Goal: Transaction & Acquisition: Purchase product/service

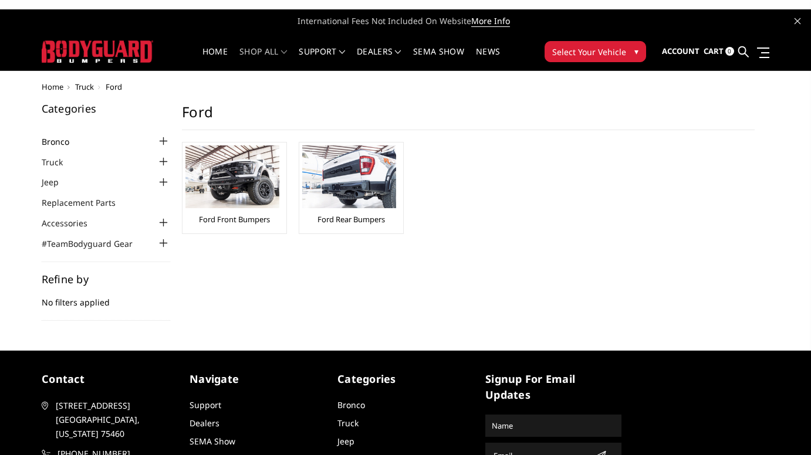
click at [50, 140] on link "Bronco" at bounding box center [63, 142] width 42 height 12
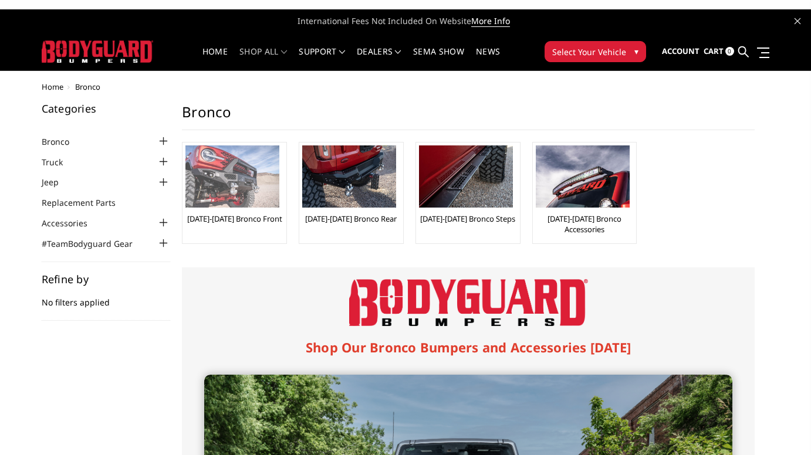
click at [252, 177] on img at bounding box center [232, 177] width 94 height 62
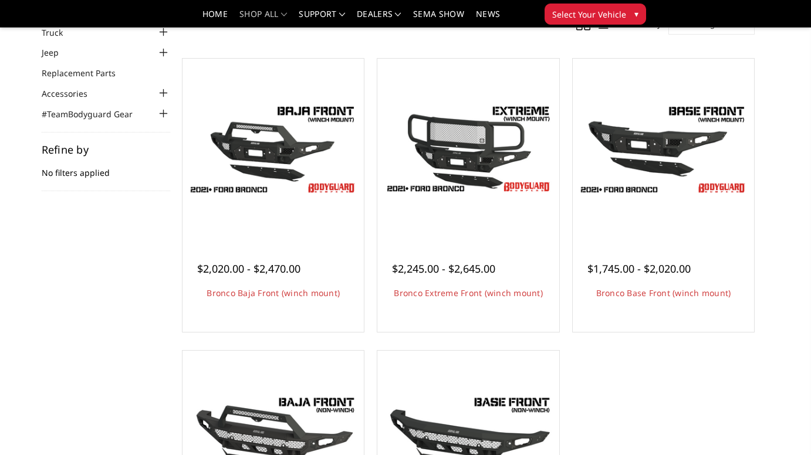
scroll to position [155, 0]
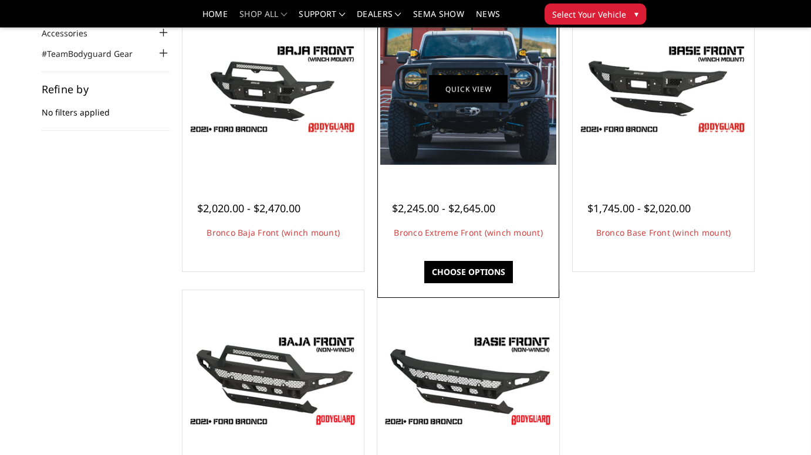
click at [479, 92] on link "Quick view" at bounding box center [468, 89] width 79 height 28
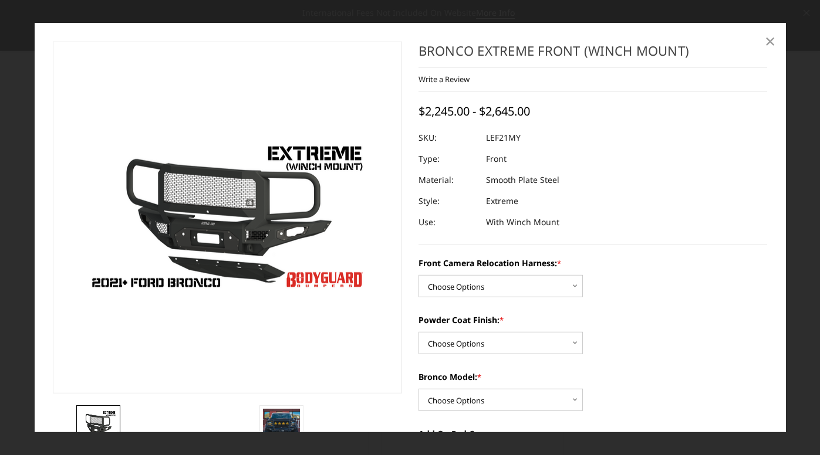
click at [766, 41] on span "×" at bounding box center [770, 40] width 11 height 25
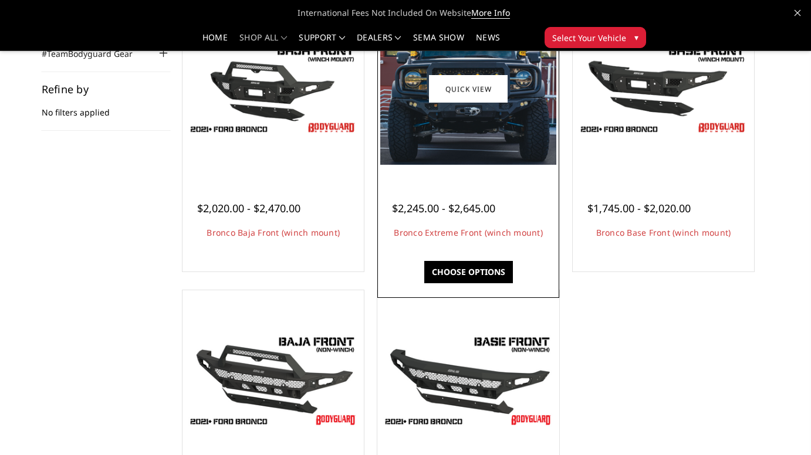
click at [461, 134] on img at bounding box center [467, 88] width 175 height 151
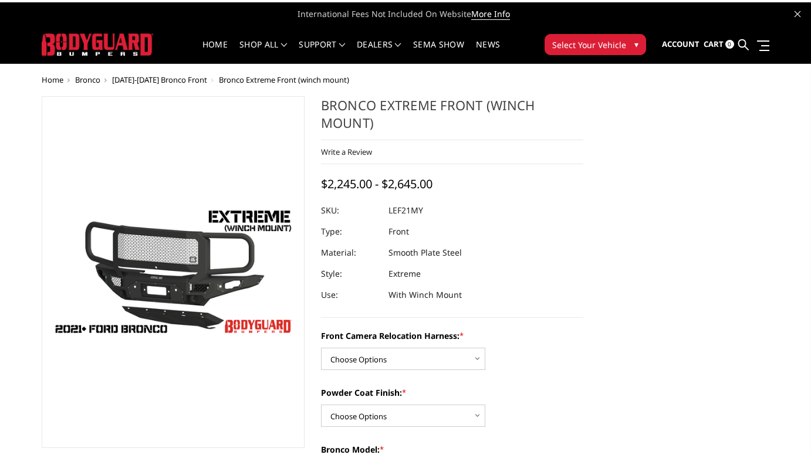
scroll to position [149, 0]
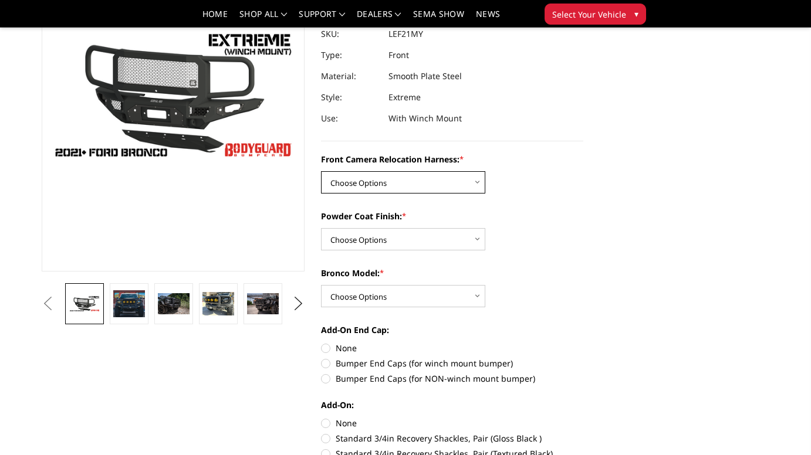
click at [473, 184] on select "Choose Options Without Front Camera Relocation Harness With Front Camera Reloca…" at bounding box center [403, 182] width 164 height 22
click at [321, 171] on select "Choose Options Without Front Camera Relocation Harness With Front Camera Reloca…" at bounding box center [403, 182] width 164 height 22
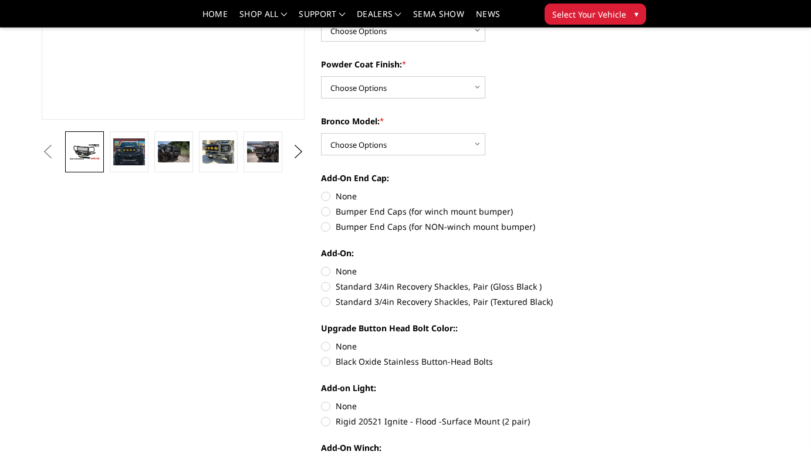
scroll to position [200, 0]
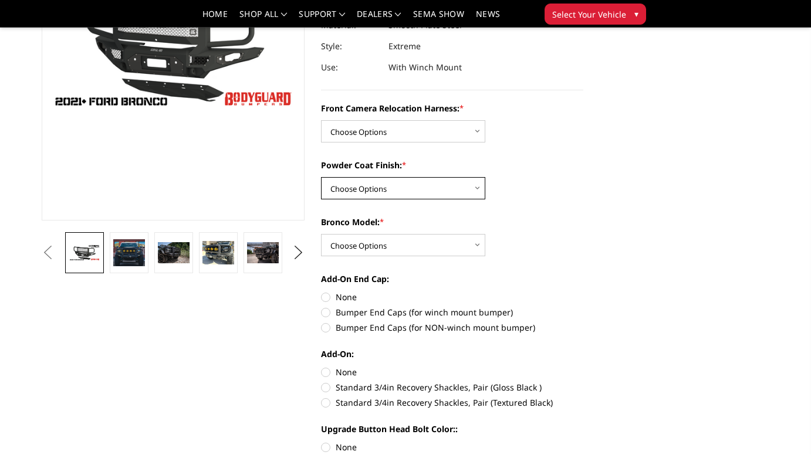
click at [423, 188] on select "Choose Options Textured Black Powder Coat Bare Metal" at bounding box center [403, 188] width 164 height 22
select select "4021"
click at [321, 177] on select "Choose Options Textured Black Powder Coat Bare Metal" at bounding box center [403, 188] width 164 height 22
click at [403, 243] on select "Choose Options Raptor Base/Badlands/Wildtrak/etc." at bounding box center [403, 245] width 164 height 22
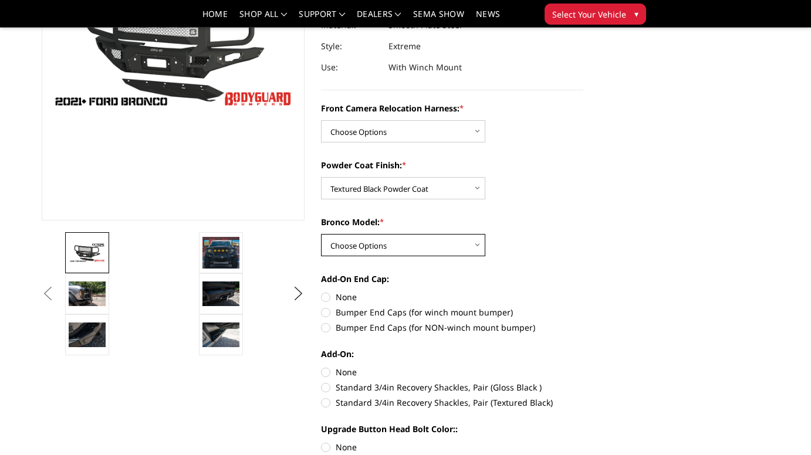
select select "4018"
click at [321, 234] on select "Choose Options Raptor Base/Badlands/Wildtrak/etc." at bounding box center [403, 245] width 164 height 22
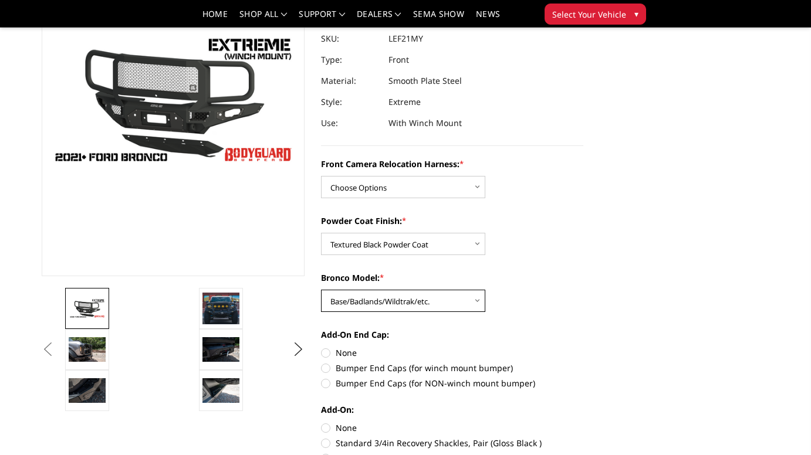
scroll to position [84, 0]
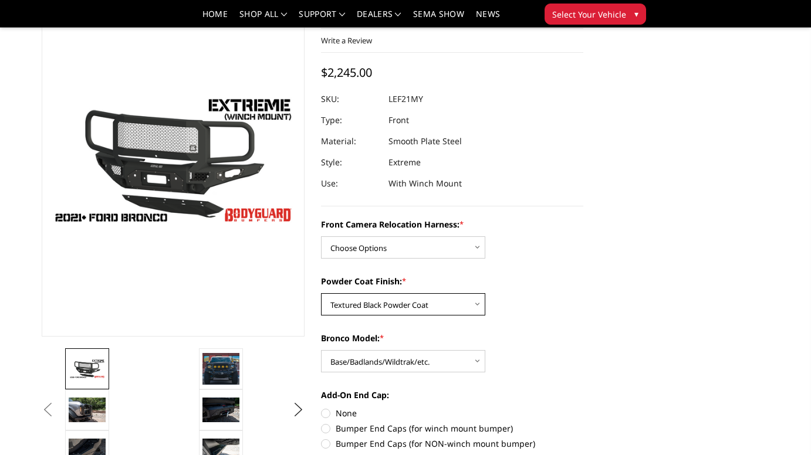
click at [417, 308] on select "Choose Options Textured Black Powder Coat Bare Metal" at bounding box center [403, 304] width 164 height 22
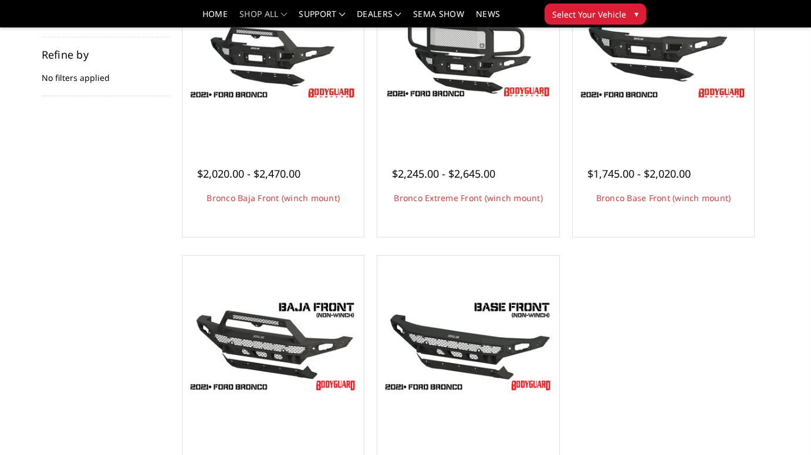
scroll to position [155, 0]
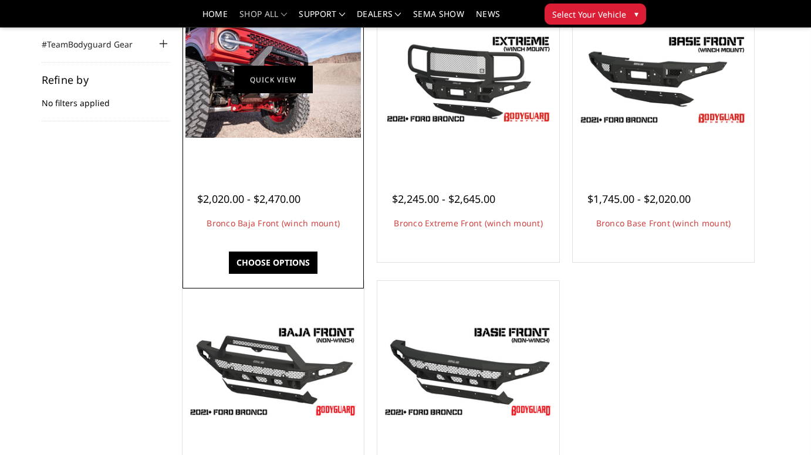
click at [240, 86] on link "Quick view" at bounding box center [273, 80] width 79 height 28
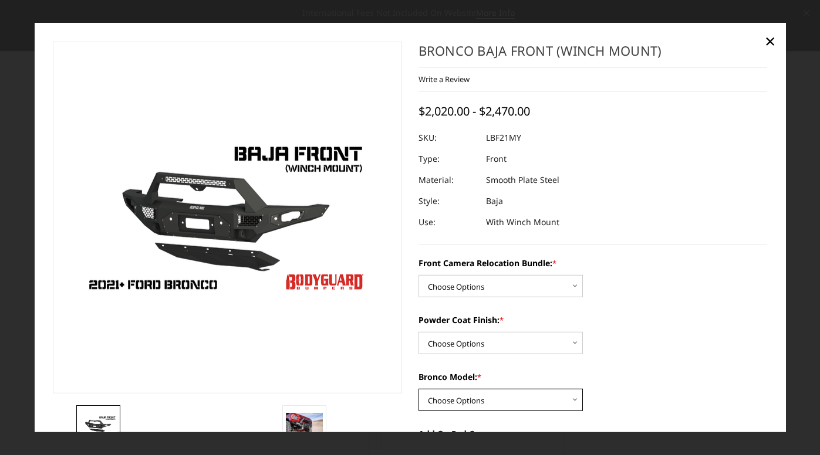
click at [510, 405] on select "Choose Options Raptor Base/Badlands/Wildtrak/etc." at bounding box center [500, 400] width 164 height 22
click at [769, 46] on span "×" at bounding box center [770, 40] width 11 height 25
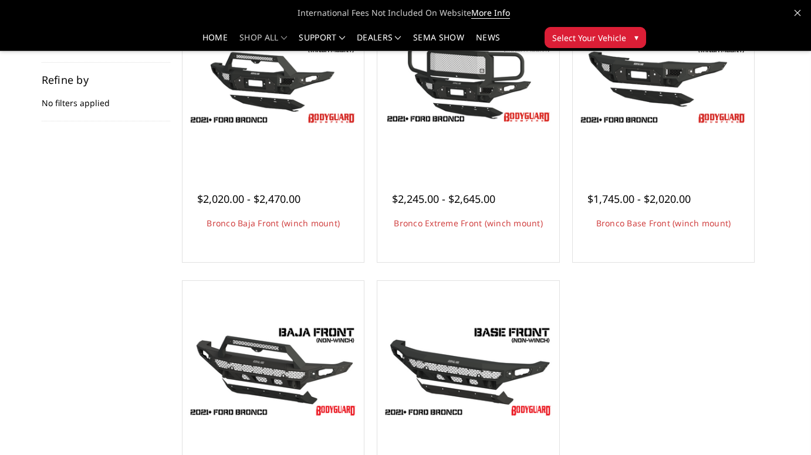
scroll to position [351, 0]
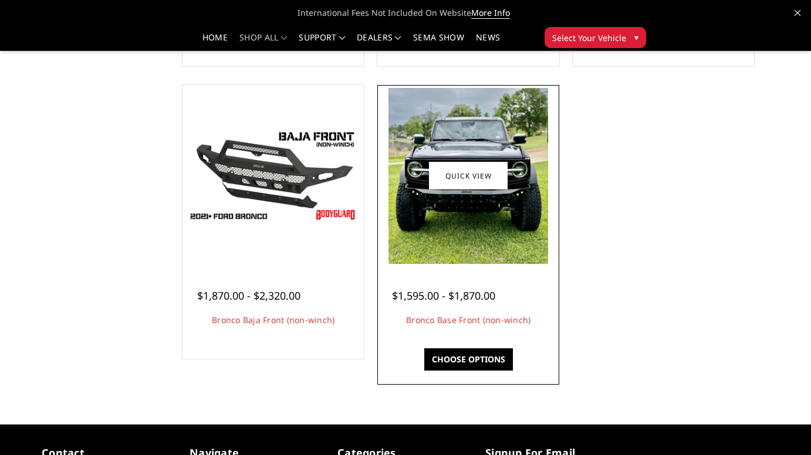
click at [455, 274] on div "$1,595.00 - $1,870.00 Bronco Base Front (non-winch) The perfect low-profile bum…" at bounding box center [467, 302] width 175 height 76
click at [458, 363] on link "Choose Options" at bounding box center [468, 360] width 89 height 22
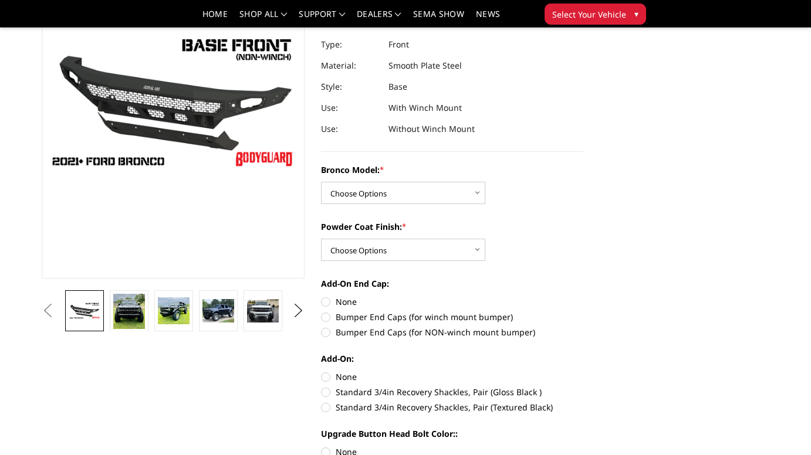
scroll to position [202, 0]
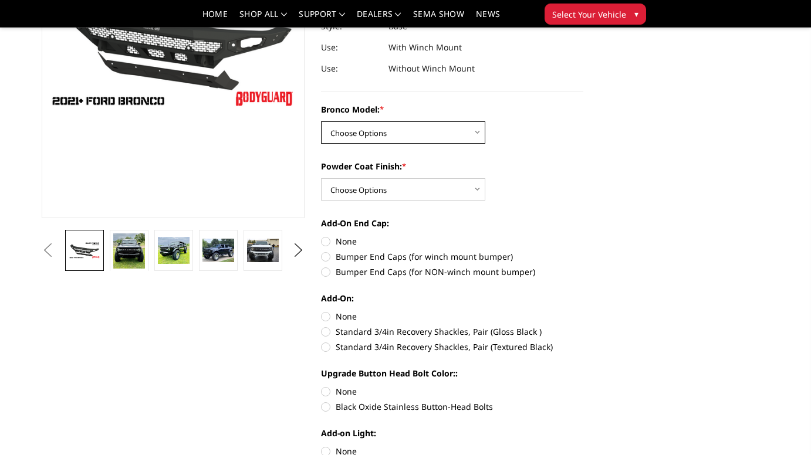
click at [433, 131] on select "Choose Options Base/Badlands/Wildtrak/etc. Raptor" at bounding box center [403, 132] width 164 height 22
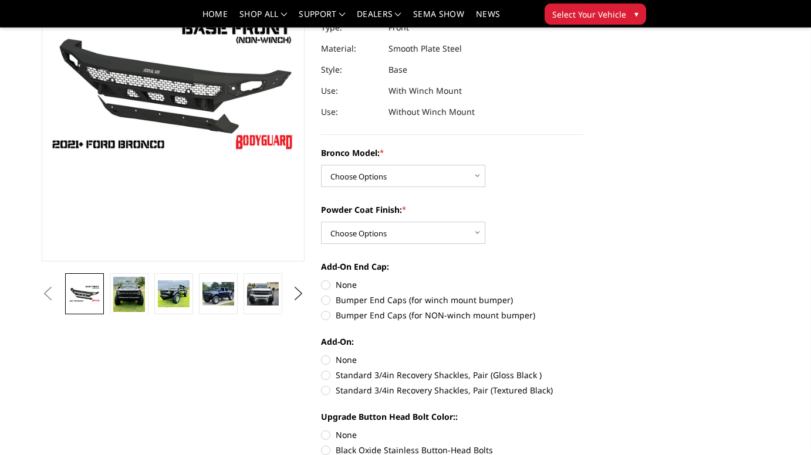
scroll to position [167, 0]
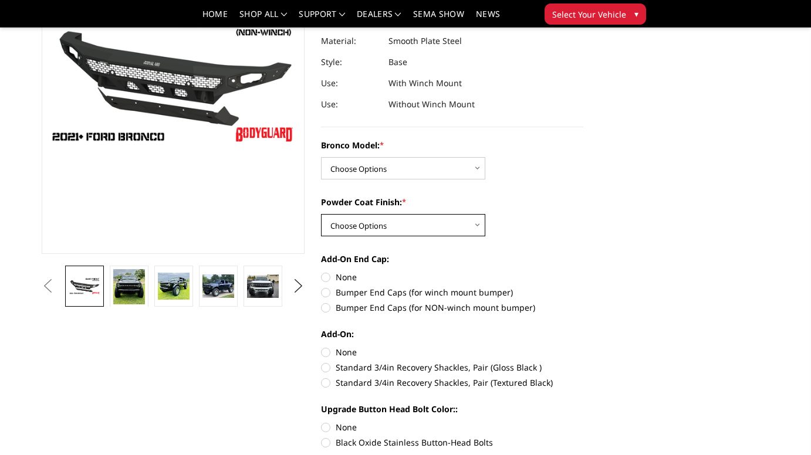
click at [434, 228] on select "Choose Options Bare Metal Textured Black Powder Coat" at bounding box center [403, 225] width 164 height 22
click at [410, 227] on select "Choose Options Bare Metal Textured Black Powder Coat" at bounding box center [403, 225] width 164 height 22
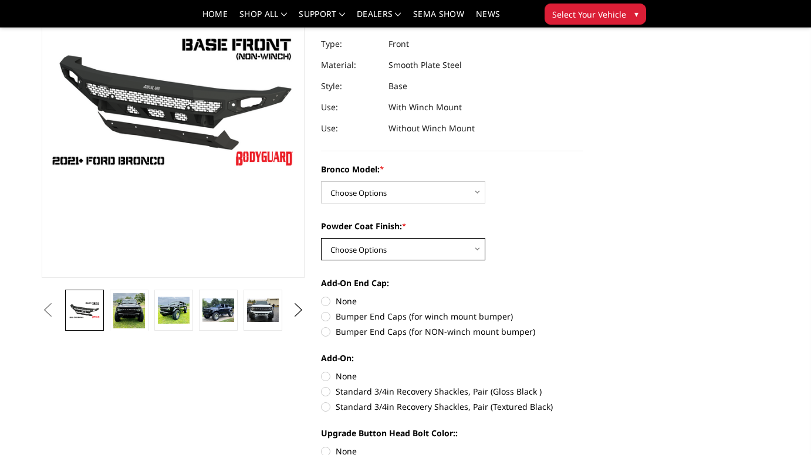
scroll to position [203, 0]
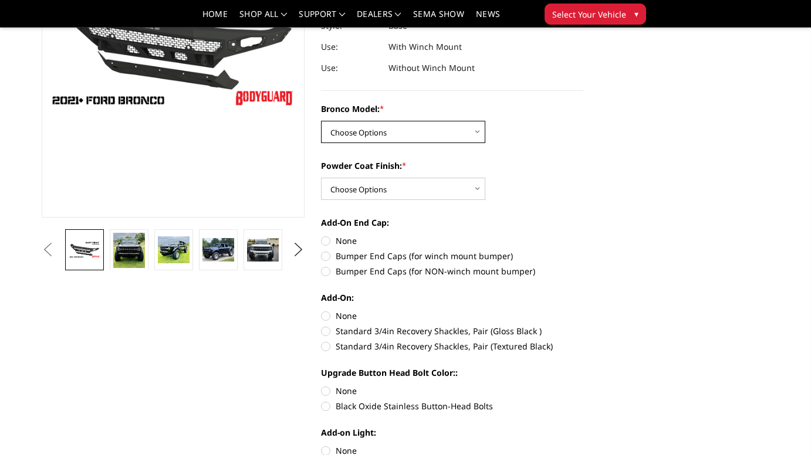
click at [453, 135] on select "Choose Options Base/Badlands/Wildtrak/etc. Raptor" at bounding box center [403, 132] width 164 height 22
select select "4028"
click at [321, 121] on select "Choose Options Base/Badlands/Wildtrak/etc. Raptor" at bounding box center [403, 132] width 164 height 22
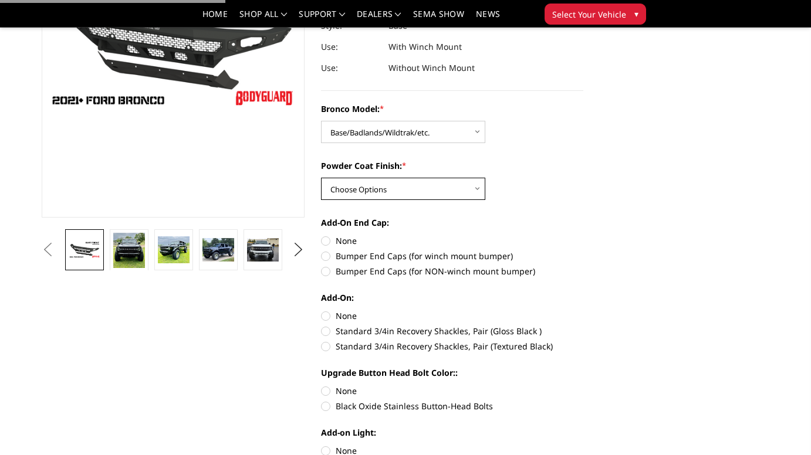
click at [425, 197] on select "Choose Options Bare Metal Textured Black Powder Coat" at bounding box center [403, 189] width 164 height 22
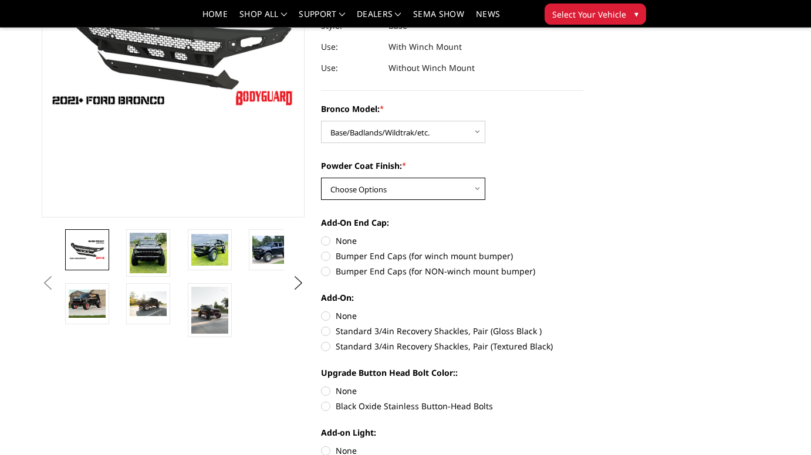
select select "4031"
click at [321, 178] on select "Choose Options Bare Metal Textured Black Powder Coat" at bounding box center [403, 189] width 164 height 22
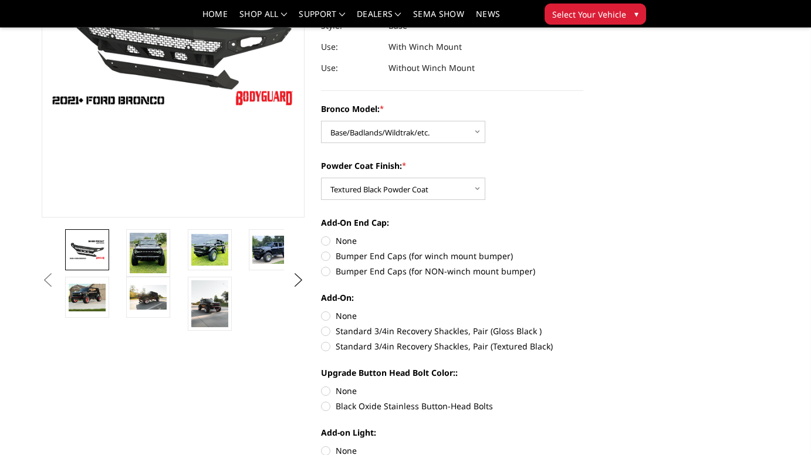
click at [332, 256] on label "Bumper End Caps (for winch mount bumper)" at bounding box center [452, 256] width 263 height 12
click at [583, 235] on input "Bumper End Caps (for winch mount bumper)" at bounding box center [583, 235] width 1 height 1
radio input "true"
click at [324, 405] on label "Black Oxide Stainless Button-Head Bolts" at bounding box center [452, 406] width 263 height 12
click at [583, 385] on input "Black Oxide Stainless Button-Head Bolts" at bounding box center [583, 385] width 1 height 1
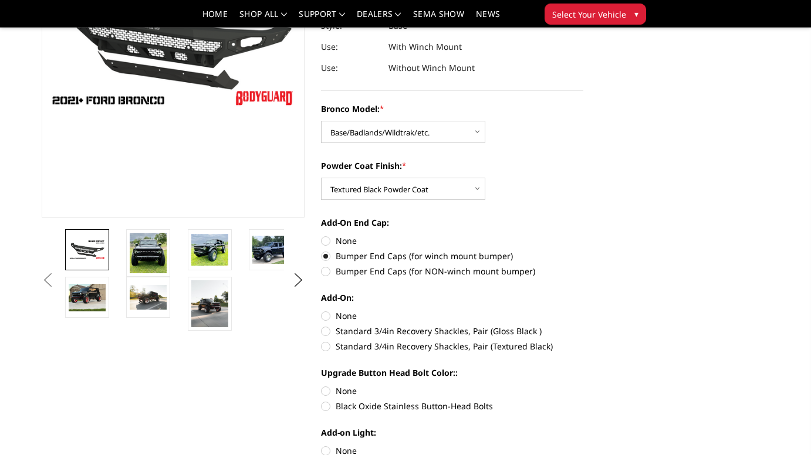
radio input "true"
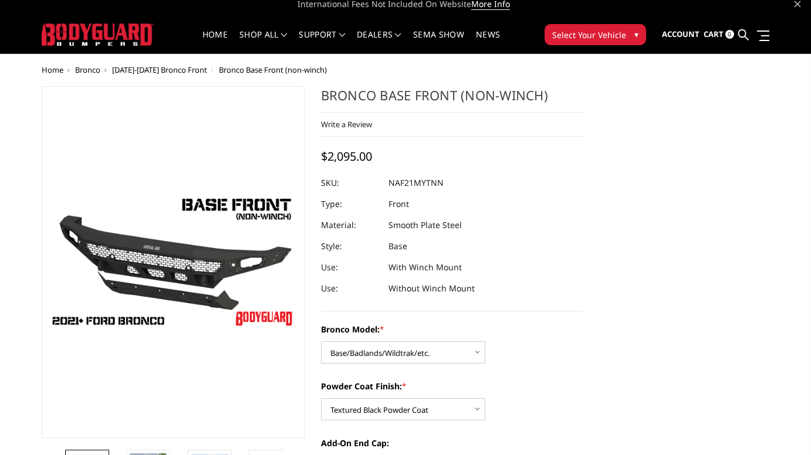
scroll to position [37, 0]
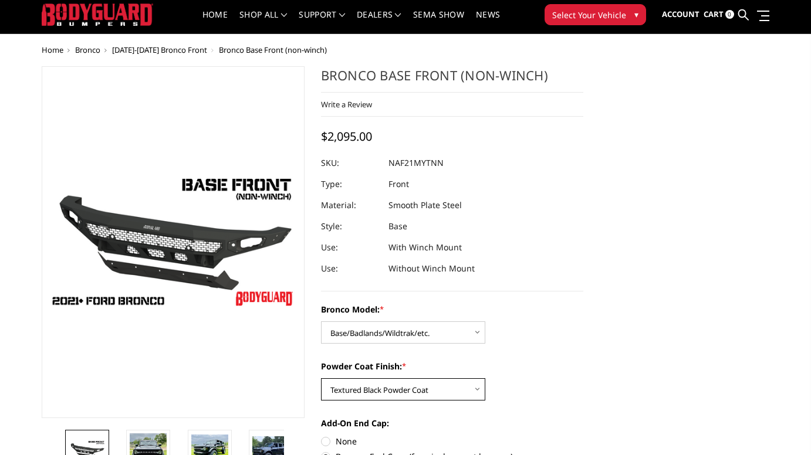
click at [445, 388] on select "Choose Options Bare Metal Textured Black Powder Coat" at bounding box center [403, 389] width 164 height 22
click at [321, 378] on select "Choose Options Bare Metal Textured Black Powder Coat" at bounding box center [403, 389] width 164 height 22
click at [437, 389] on select "Choose Options Bare Metal Textured Black Powder Coat" at bounding box center [403, 389] width 164 height 22
click at [321, 378] on select "Choose Options Bare Metal Textured Black Powder Coat" at bounding box center [403, 389] width 164 height 22
click at [421, 334] on select "Choose Options Base/Badlands/Wildtrak/etc. Raptor" at bounding box center [403, 333] width 164 height 22
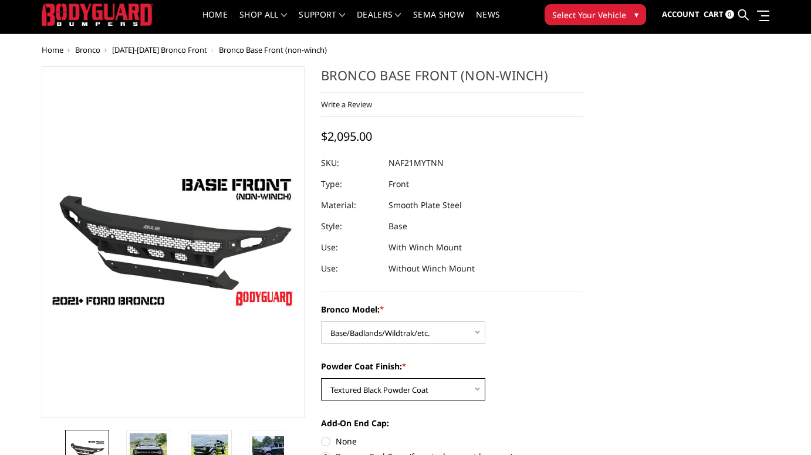
click at [405, 387] on select "Choose Options Bare Metal Textured Black Powder Coat" at bounding box center [403, 389] width 164 height 22
select select "4030"
click at [321, 378] on select "Choose Options Bare Metal Textured Black Powder Coat" at bounding box center [403, 389] width 164 height 22
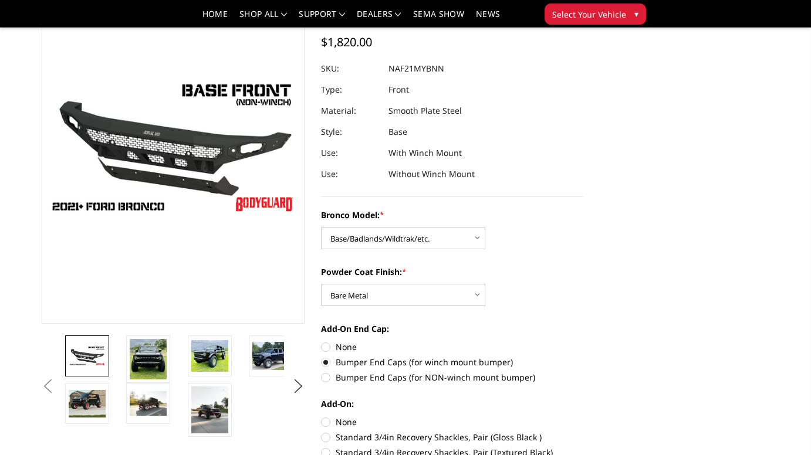
scroll to position [82, 0]
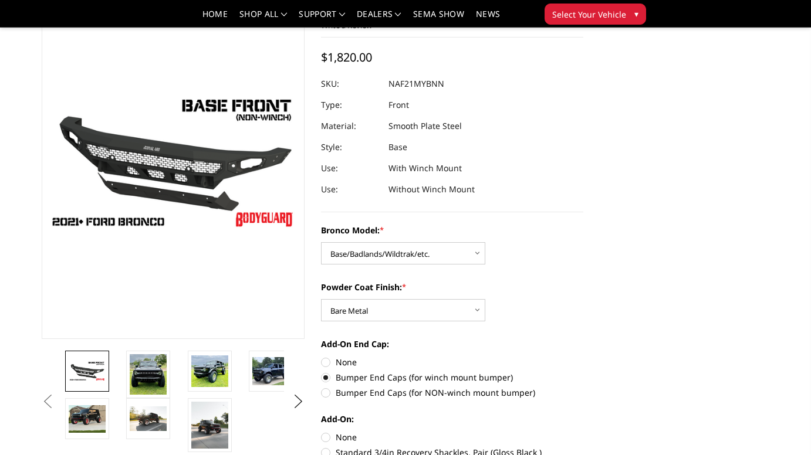
click at [326, 361] on label "None" at bounding box center [452, 362] width 263 height 12
click at [322, 357] on input "None" at bounding box center [321, 356] width 1 height 1
radio input "true"
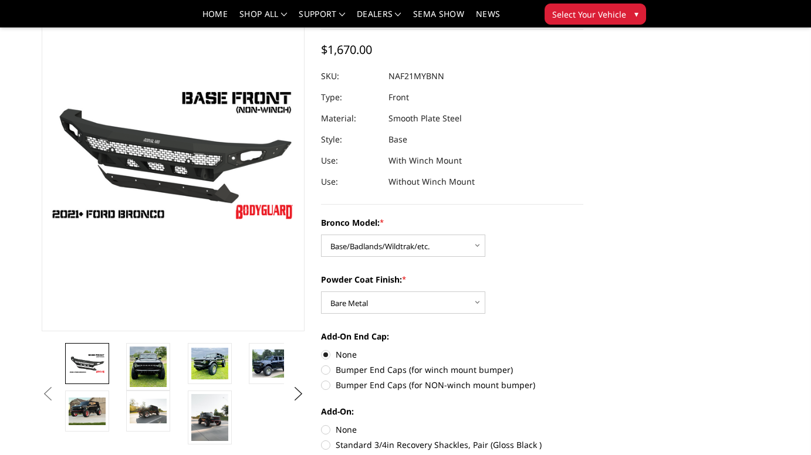
scroll to position [278, 0]
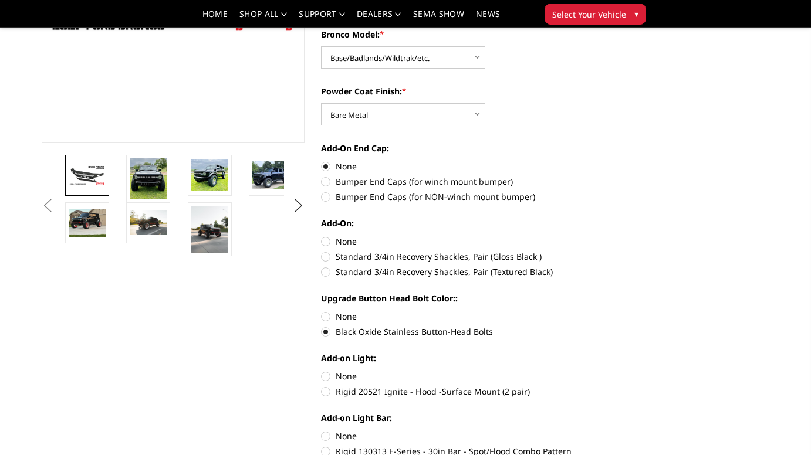
click at [322, 317] on label "None" at bounding box center [452, 316] width 263 height 12
click at [322, 311] on input "None" at bounding box center [321, 310] width 1 height 1
radio input "true"
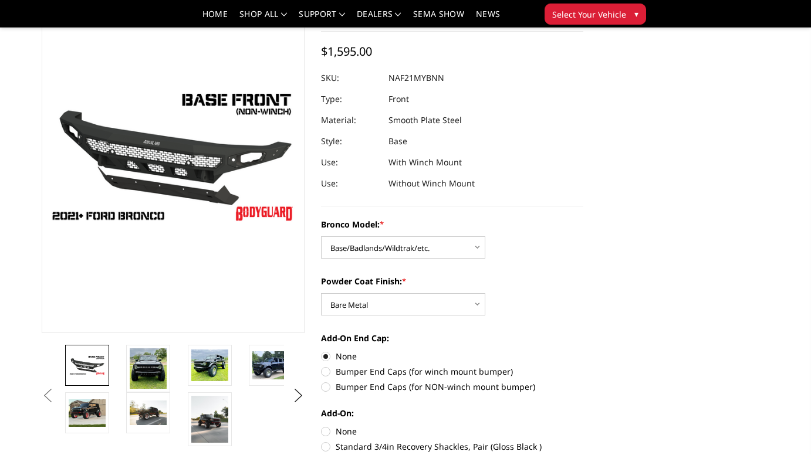
scroll to position [267, 0]
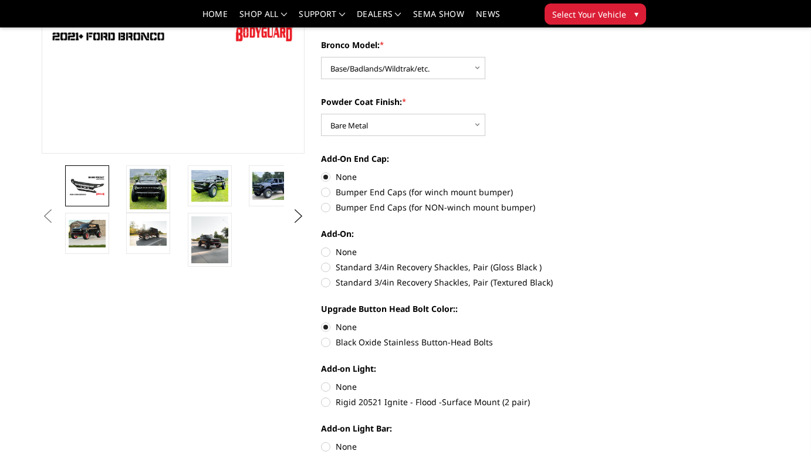
click at [324, 344] on label "Black Oxide Stainless Button-Head Bolts" at bounding box center [452, 342] width 263 height 12
click at [583, 322] on input "Black Oxide Stainless Button-Head Bolts" at bounding box center [583, 321] width 1 height 1
radio input "true"
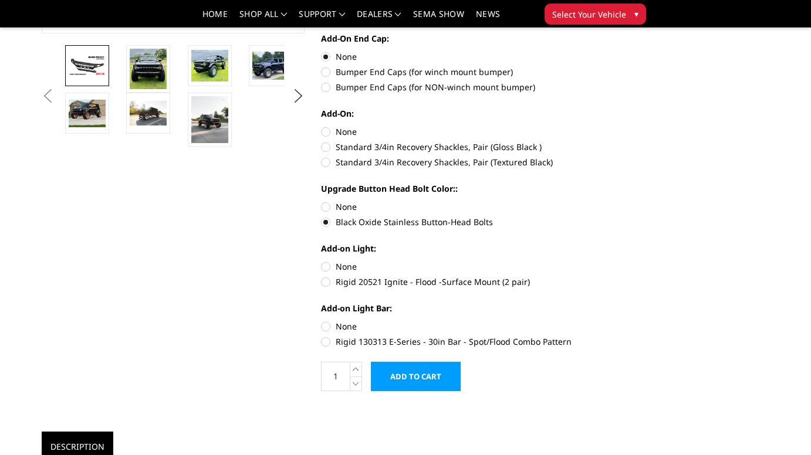
scroll to position [340, 0]
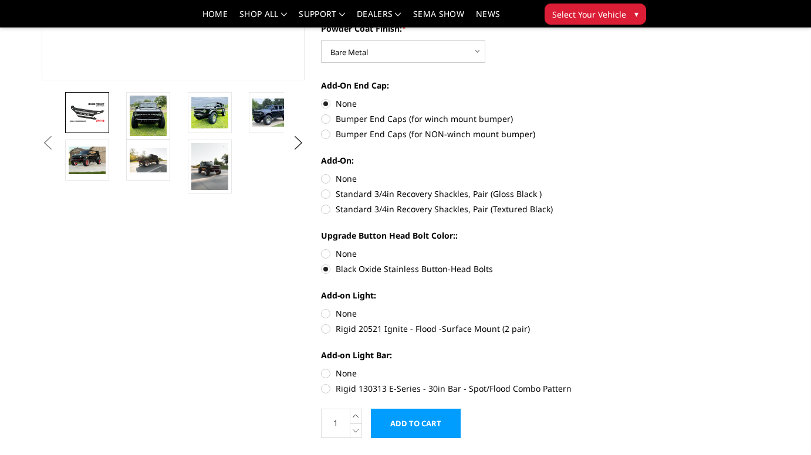
click at [326, 254] on label "None" at bounding box center [452, 254] width 263 height 12
click at [322, 248] on input "None" at bounding box center [321, 248] width 1 height 1
radio input "true"
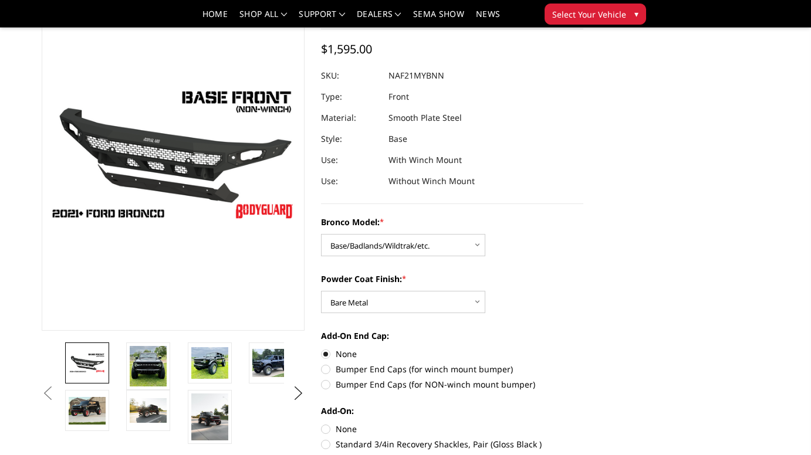
scroll to position [75, 0]
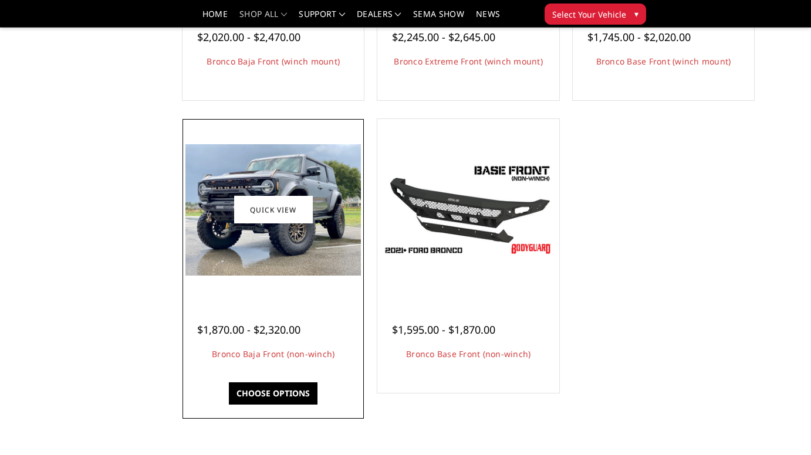
scroll to position [68, 0]
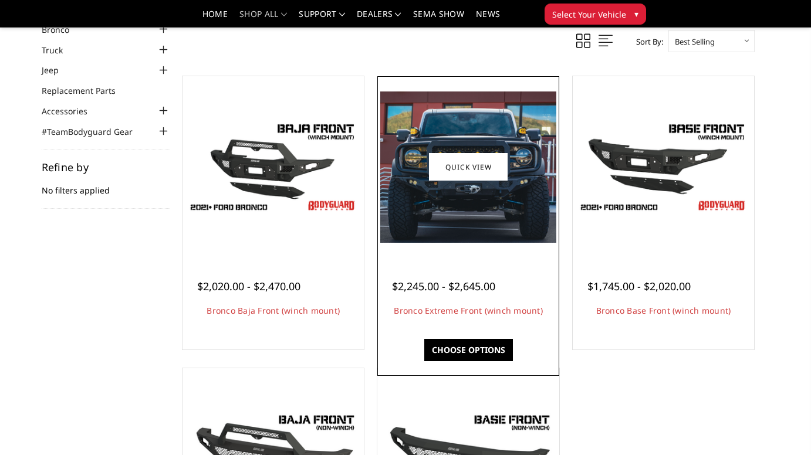
click at [475, 111] on img at bounding box center [467, 167] width 175 height 151
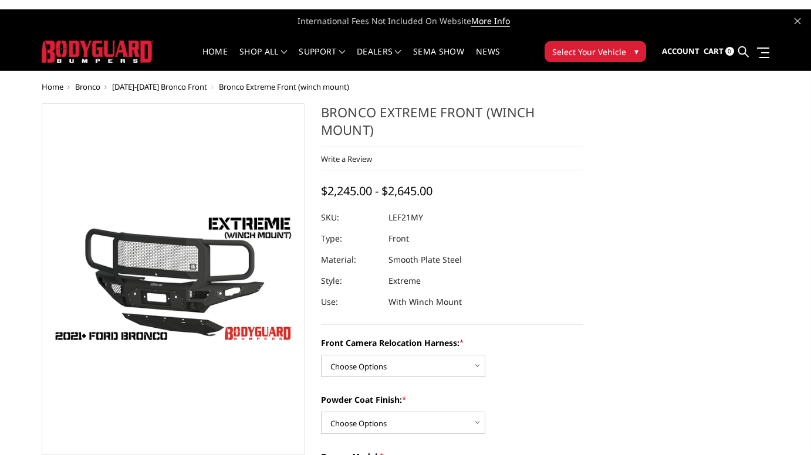
click at [413, 219] on dd "LEF21MY" at bounding box center [405, 217] width 35 height 21
drag, startPoint x: 412, startPoint y: 219, endPoint x: 365, endPoint y: 211, distance: 48.1
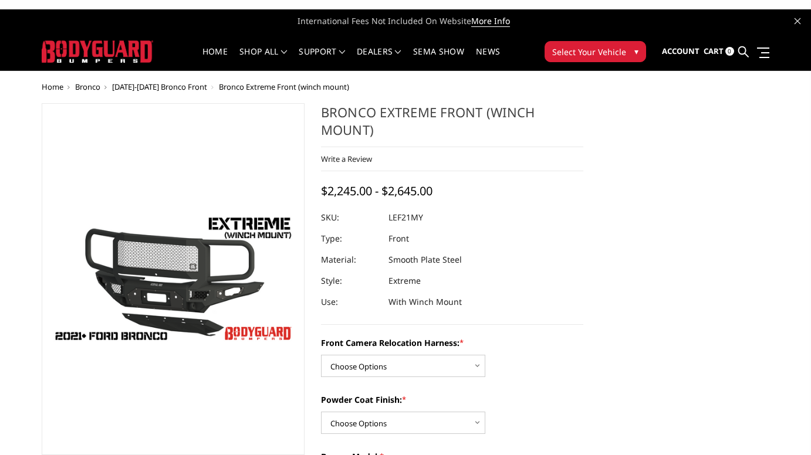
click at [357, 209] on dl "SKU: LEF21MY UPC: Type: Front Material: Smooth Plate Steel Style: Extreme Use: …" at bounding box center [452, 260] width 263 height 106
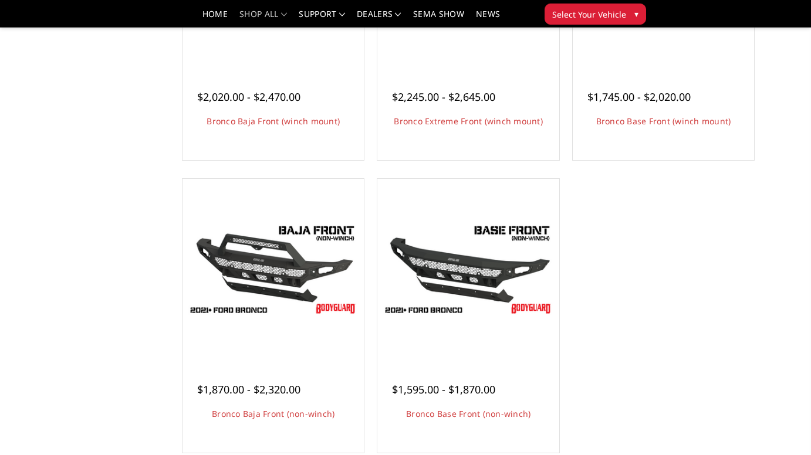
scroll to position [62, 0]
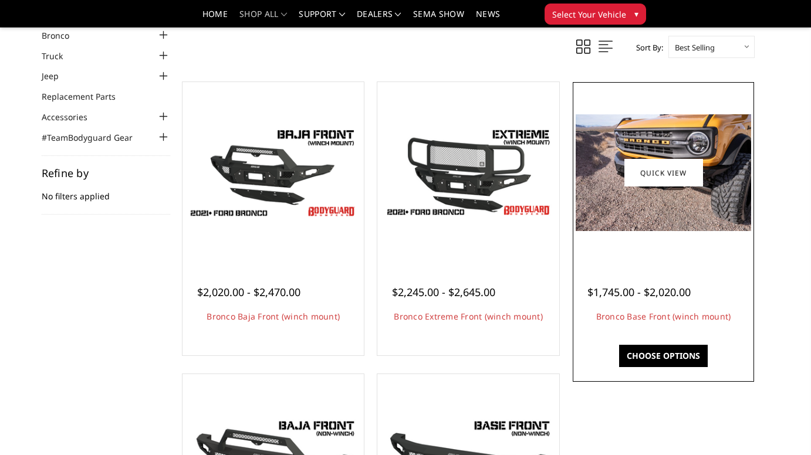
click at [628, 207] on img at bounding box center [663, 172] width 175 height 117
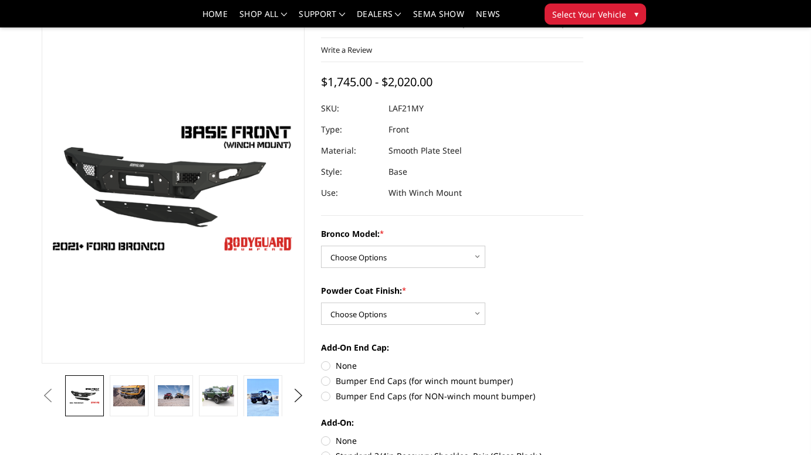
scroll to position [65, 0]
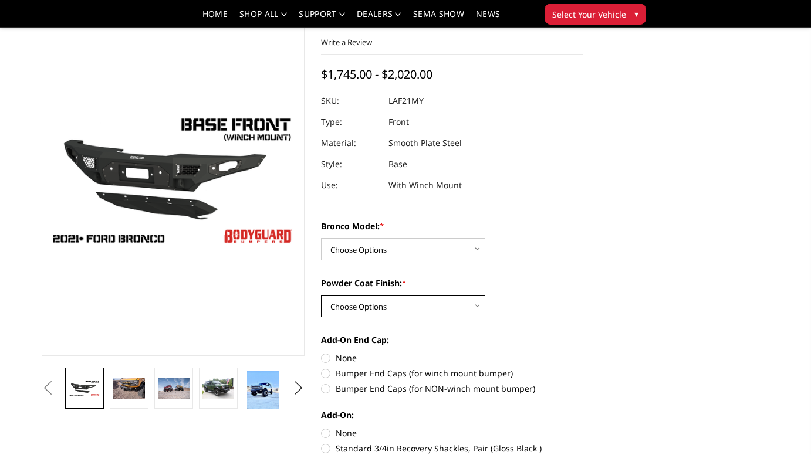
click at [453, 307] on select "Choose Options Bare Metal Textured Black Powder Coat" at bounding box center [403, 306] width 164 height 22
click at [405, 306] on select "Choose Options Bare Metal Textured Black Powder Coat" at bounding box center [403, 306] width 164 height 22
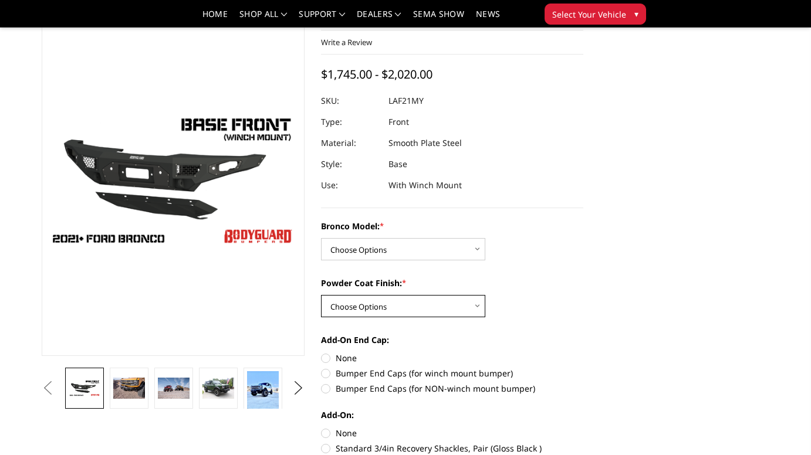
click at [405, 306] on select "Choose Options Bare Metal Textured Black Powder Coat" at bounding box center [403, 306] width 164 height 22
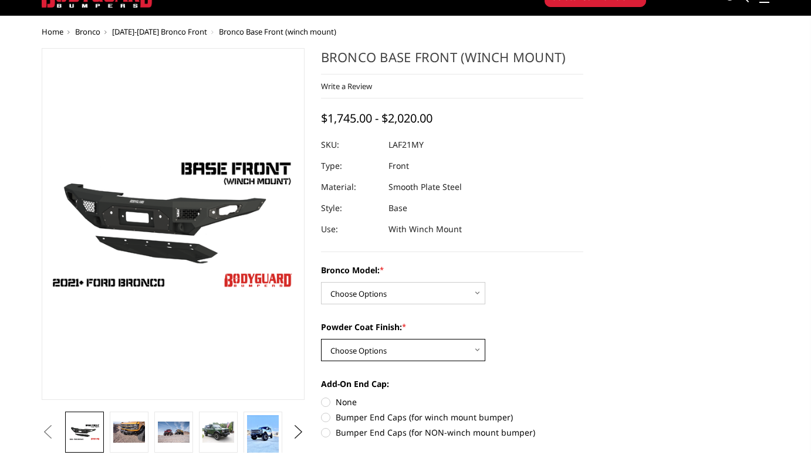
scroll to position [107, 0]
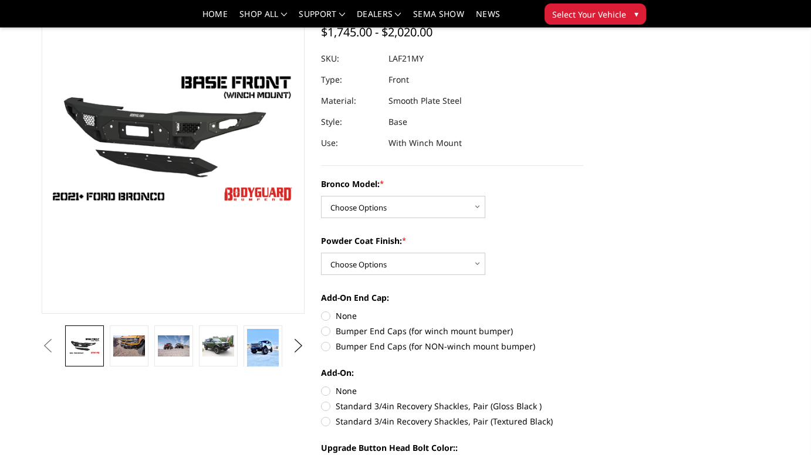
click at [324, 313] on label "None" at bounding box center [452, 316] width 263 height 12
click at [322, 310] on input "None" at bounding box center [321, 310] width 1 height 1
radio input "true"
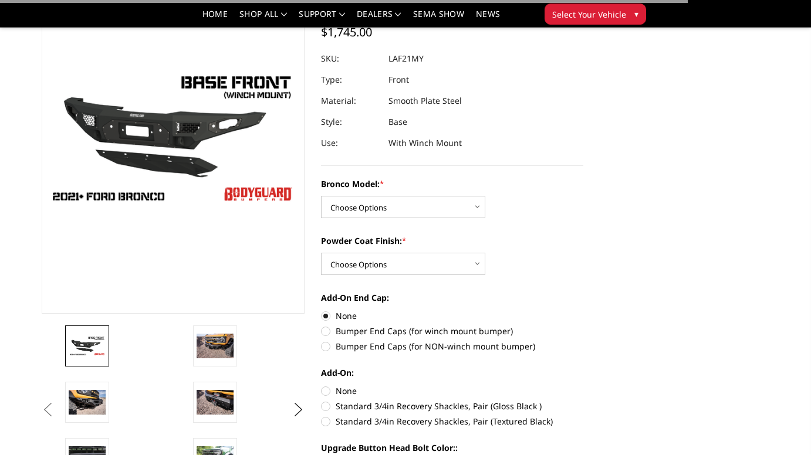
click at [324, 391] on label "None" at bounding box center [452, 391] width 263 height 12
click at [322, 385] on input "None" at bounding box center [321, 385] width 1 height 1
radio input "true"
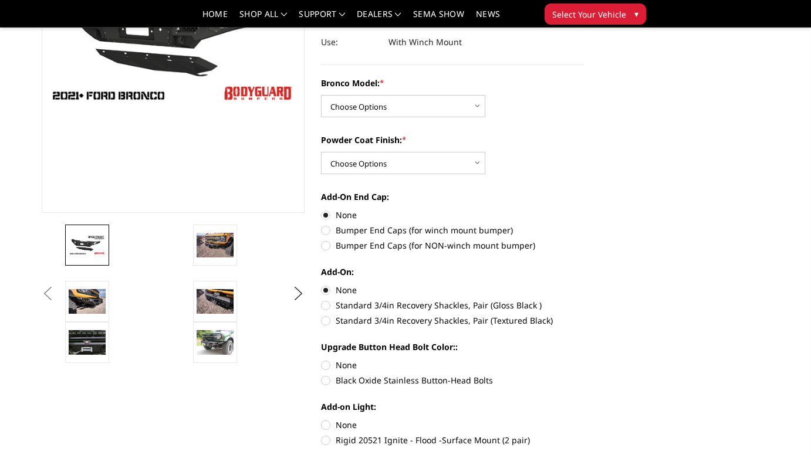
click at [327, 364] on label "None" at bounding box center [452, 365] width 263 height 12
click at [322, 360] on input "None" at bounding box center [321, 359] width 1 height 1
radio input "true"
click at [326, 426] on label "None" at bounding box center [452, 425] width 263 height 12
click at [322, 420] on input "None" at bounding box center [321, 419] width 1 height 1
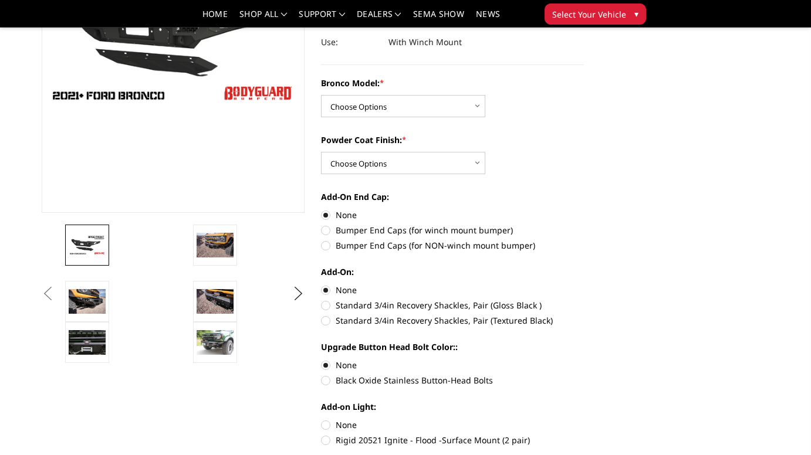
radio input "true"
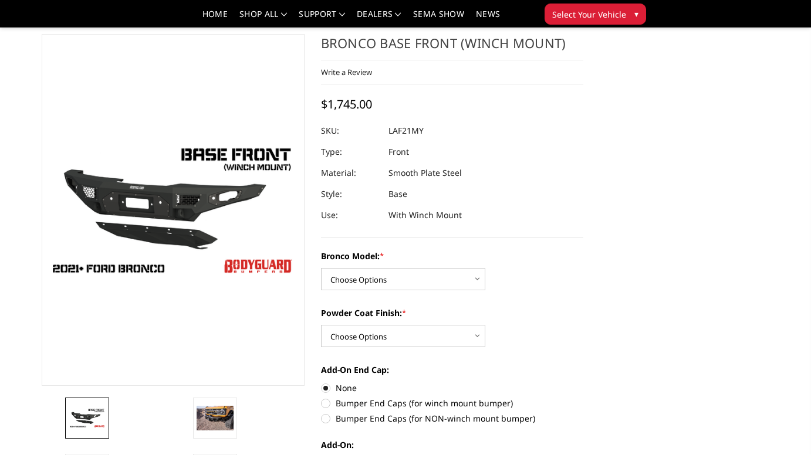
scroll to position [42, 0]
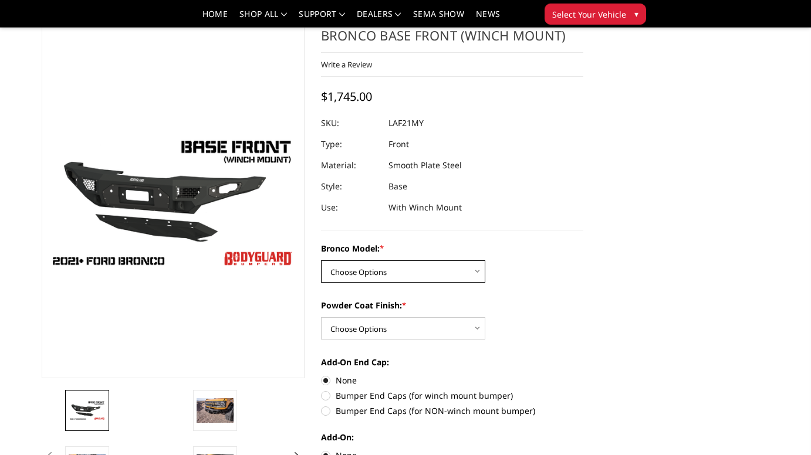
click at [417, 271] on select "Choose Options Base/Badlands/Wildtrak/etc. Raptor" at bounding box center [403, 272] width 164 height 22
click at [321, 261] on select "Choose Options Base/Badlands/Wildtrak/etc. Raptor" at bounding box center [403, 272] width 164 height 22
click at [393, 324] on select "Choose Options Bare Metal Textured Black Powder Coat" at bounding box center [403, 328] width 164 height 22
click at [321, 317] on select "Choose Options Bare Metal Textured Black Powder Coat" at bounding box center [403, 328] width 164 height 22
click at [392, 327] on select "Choose Options Bare Metal Textured Black Powder Coat" at bounding box center [403, 328] width 164 height 22
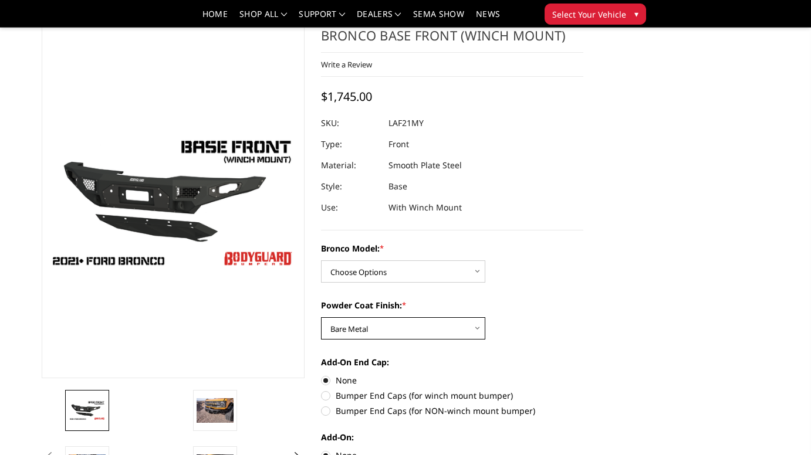
select select "4011"
click at [321, 317] on select "Choose Options Bare Metal Textured Black Powder Coat" at bounding box center [403, 328] width 164 height 22
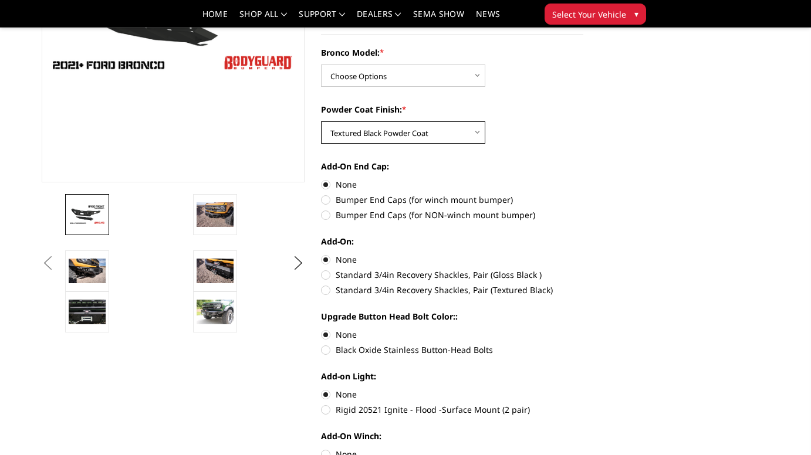
scroll to position [114, 0]
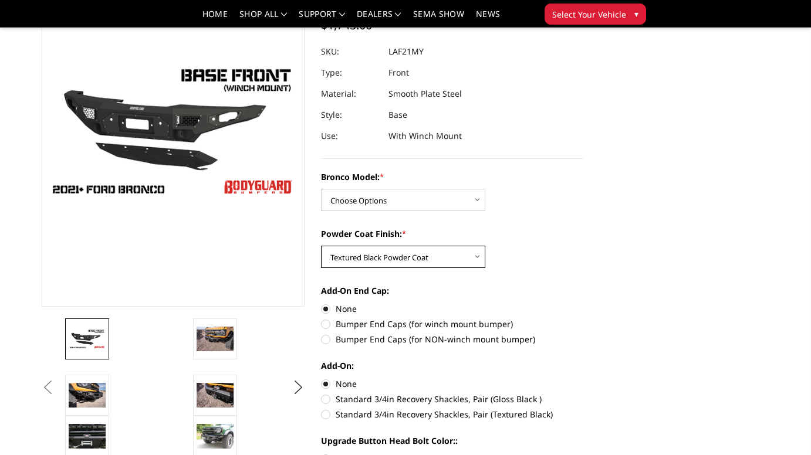
click at [436, 253] on select "Choose Options Bare Metal Textured Black Powder Coat" at bounding box center [403, 257] width 164 height 22
click at [435, 194] on select "Choose Options Base/Badlands/Wildtrak/etc. Raptor" at bounding box center [403, 200] width 164 height 22
select select "4008"
click at [321, 189] on select "Choose Options Base/Badlands/Wildtrak/etc. Raptor" at bounding box center [403, 200] width 164 height 22
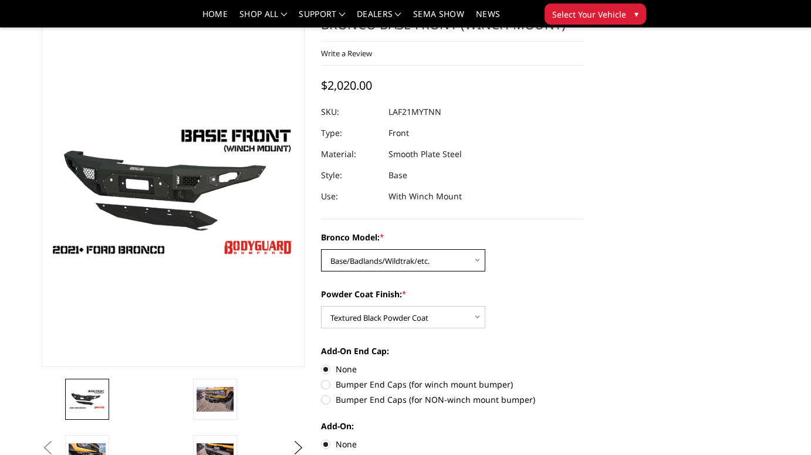
scroll to position [107, 0]
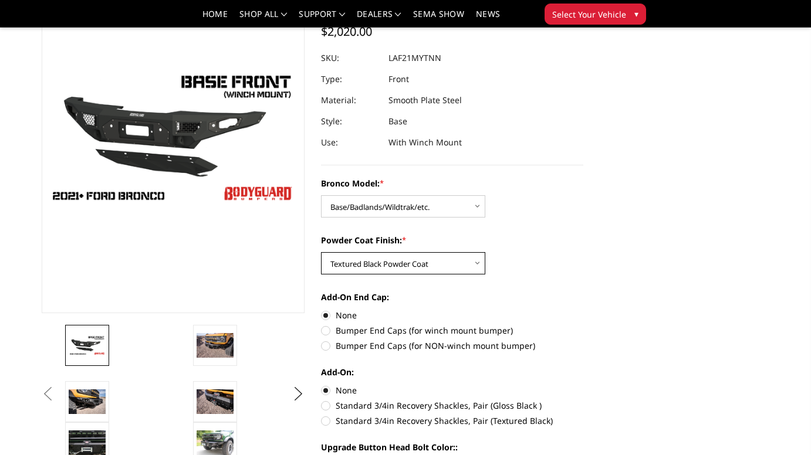
click at [411, 261] on select "Choose Options Bare Metal Textured Black Powder Coat" at bounding box center [403, 263] width 164 height 22
click at [321, 252] on select "Choose Options Bare Metal Textured Black Powder Coat" at bounding box center [403, 263] width 164 height 22
click at [425, 268] on select "Choose Options Bare Metal Textured Black Powder Coat" at bounding box center [403, 263] width 164 height 22
click at [321, 252] on select "Choose Options Bare Metal Textured Black Powder Coat" at bounding box center [403, 263] width 164 height 22
click at [385, 268] on select "Choose Options Bare Metal Textured Black Powder Coat" at bounding box center [403, 263] width 164 height 22
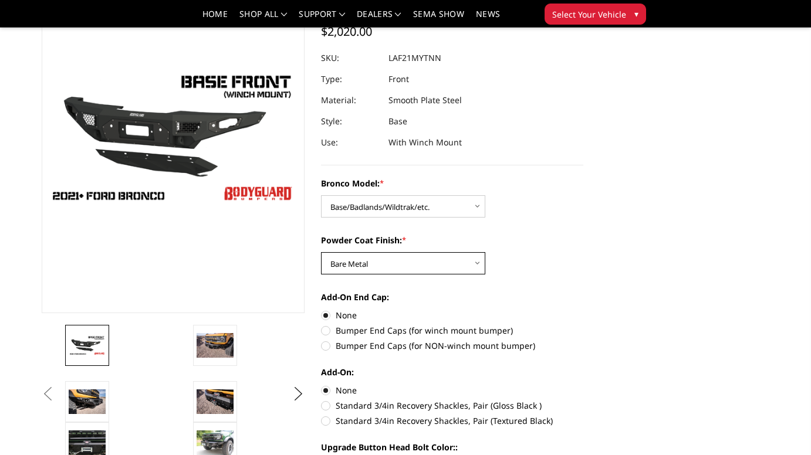
click at [321, 252] on select "Choose Options Bare Metal Textured Black Powder Coat" at bounding box center [403, 263] width 164 height 22
click at [386, 264] on select "Choose Options Bare Metal Textured Black Powder Coat" at bounding box center [403, 263] width 164 height 22
select select "4011"
click at [321, 252] on select "Choose Options Bare Metal Textured Black Powder Coat" at bounding box center [403, 263] width 164 height 22
click at [326, 332] on label "Bumper End Caps (for winch mount bumper)" at bounding box center [452, 330] width 263 height 12
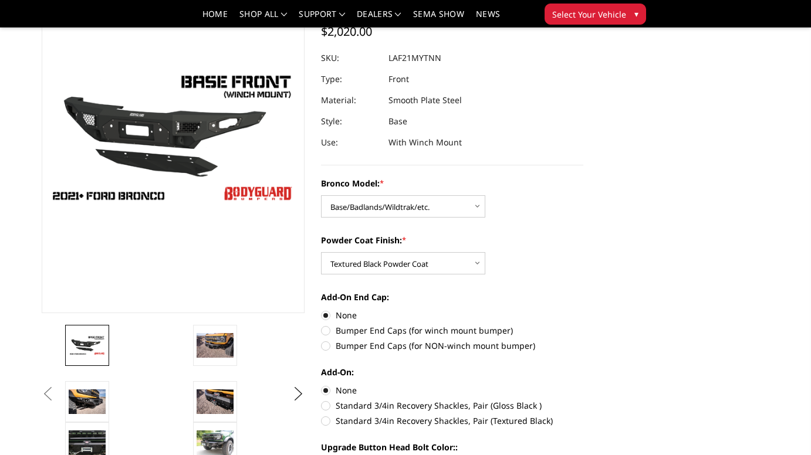
click at [583, 310] on input "Bumper End Caps (for winch mount bumper)" at bounding box center [583, 309] width 1 height 1
radio input "true"
click at [326, 332] on label "Bumper End Caps (for winch mount bumper)" at bounding box center [452, 330] width 263 height 12
click at [583, 310] on input "Bumper End Caps (for winch mount bumper)" at bounding box center [583, 309] width 1 height 1
click at [323, 347] on label "Bumper End Caps (for NON-winch mount bumper)" at bounding box center [452, 346] width 263 height 12
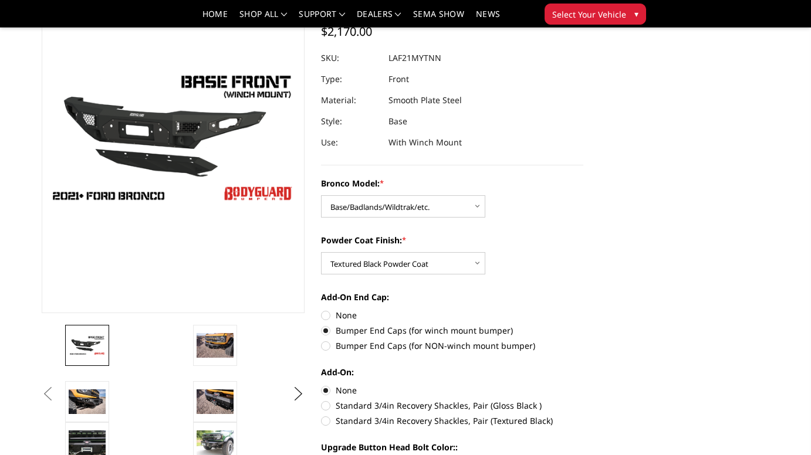
click at [583, 325] on input "Bumper End Caps (for NON-winch mount bumper)" at bounding box center [583, 324] width 1 height 1
radio input "true"
click at [325, 330] on label "Bumper End Caps (for winch mount bumper)" at bounding box center [452, 330] width 263 height 12
click at [583, 310] on input "Bumper End Caps (for winch mount bumper)" at bounding box center [583, 309] width 1 height 1
radio input "true"
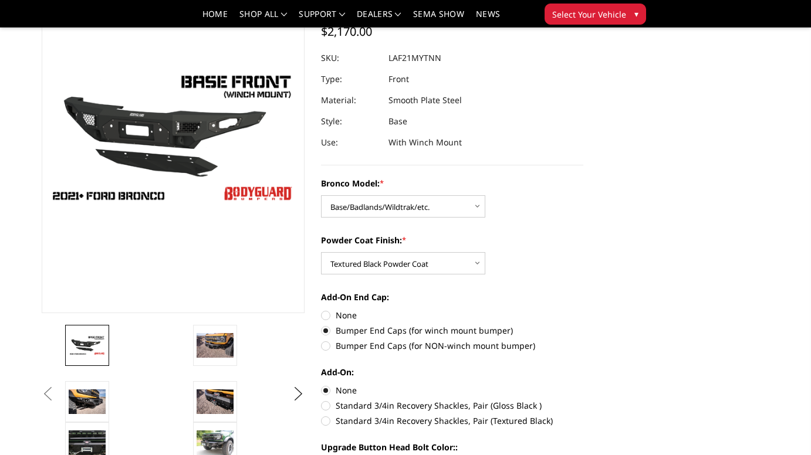
click at [326, 312] on label "None" at bounding box center [452, 315] width 263 height 12
click at [322, 310] on input "None" at bounding box center [321, 309] width 1 height 1
radio input "true"
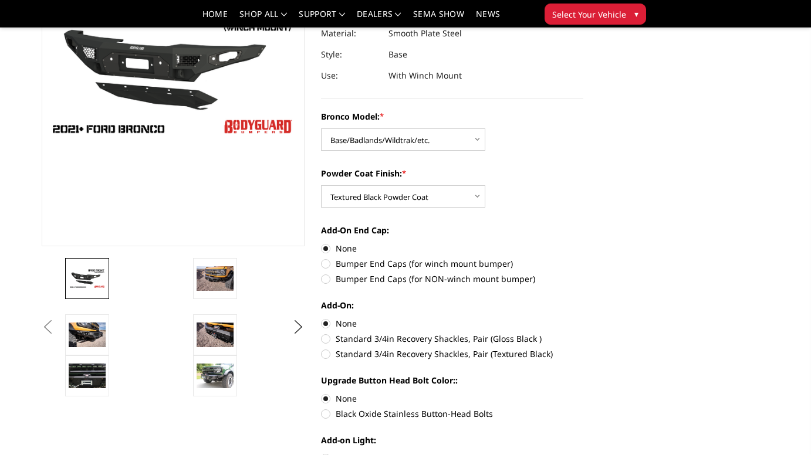
scroll to position [182, 0]
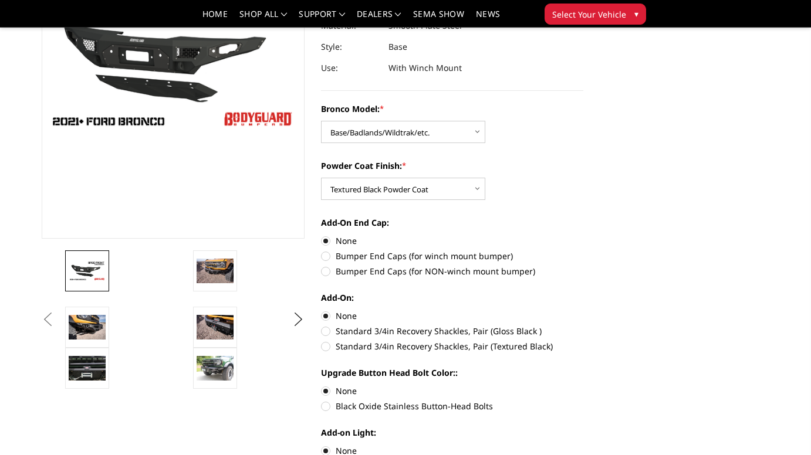
click at [326, 403] on label "Black Oxide Stainless Button-Head Bolts" at bounding box center [452, 406] width 263 height 12
click at [583, 385] on input "Black Oxide Stainless Button-Head Bolts" at bounding box center [583, 385] width 1 height 1
radio input "true"
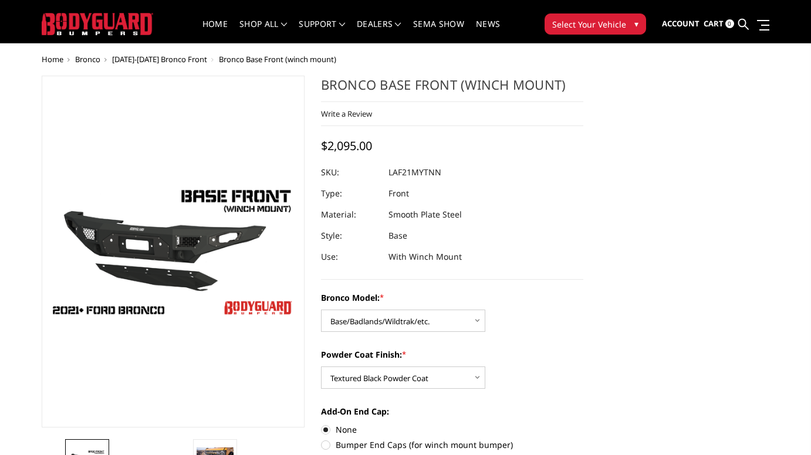
scroll to position [77, 0]
